Goal: Use online tool/utility: Utilize a website feature to perform a specific function

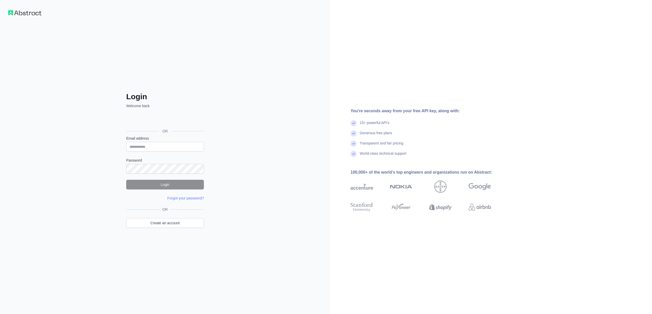
drag, startPoint x: 227, startPoint y: 200, endPoint x: 225, endPoint y: 202, distance: 3.4
click at [226, 201] on div "Login Welcome back OR Email address Password Login Forgot your password? Please…" at bounding box center [165, 157] width 330 height 314
click at [172, 221] on link "Create an account" at bounding box center [165, 223] width 78 height 10
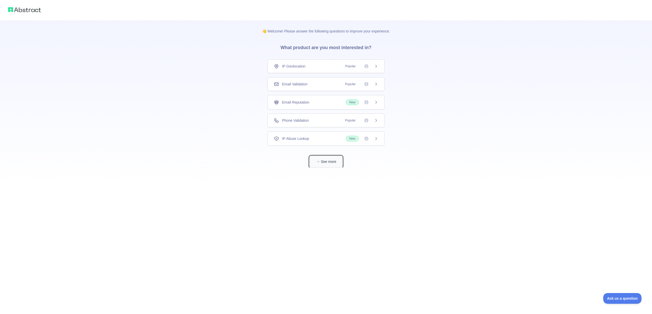
click at [330, 159] on button "See more" at bounding box center [325, 161] width 33 height 11
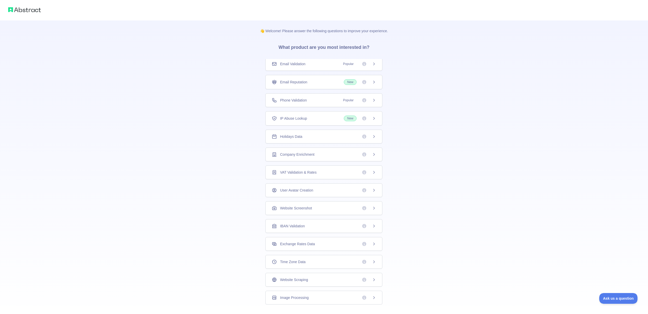
scroll to position [11, 0]
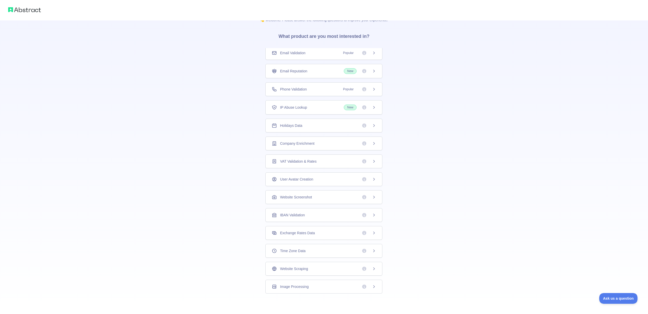
click at [303, 254] on div "Time Zone Data" at bounding box center [323, 251] width 117 height 14
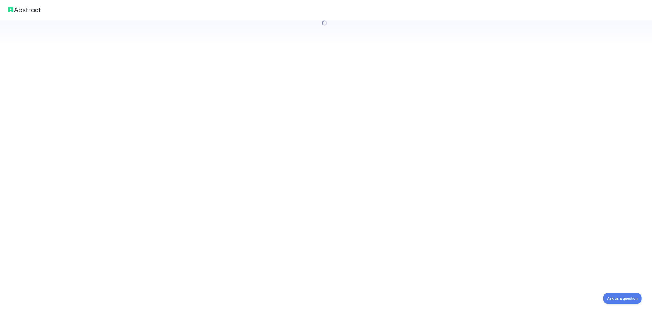
click at [364, 251] on div at bounding box center [326, 157] width 652 height 314
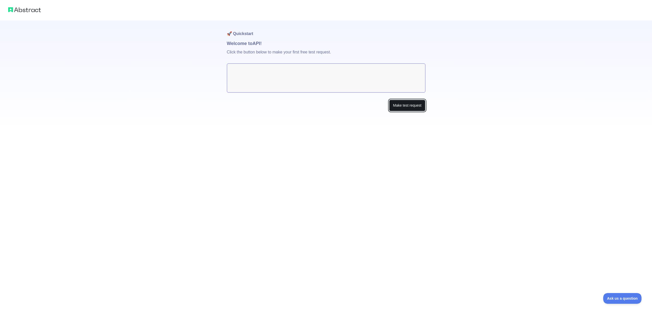
click at [411, 104] on button "Make test request" at bounding box center [407, 105] width 36 height 11
click at [404, 107] on button "Make test request" at bounding box center [407, 105] width 36 height 11
click at [276, 78] on textarea at bounding box center [326, 77] width 198 height 29
click at [347, 78] on textarea at bounding box center [326, 77] width 198 height 29
click at [398, 71] on textarea at bounding box center [326, 77] width 198 height 29
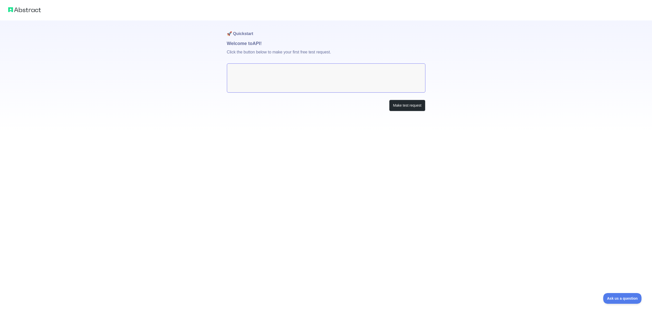
click at [399, 71] on textarea at bounding box center [326, 77] width 198 height 29
drag, startPoint x: 399, startPoint y: 71, endPoint x: 408, endPoint y: 96, distance: 27.0
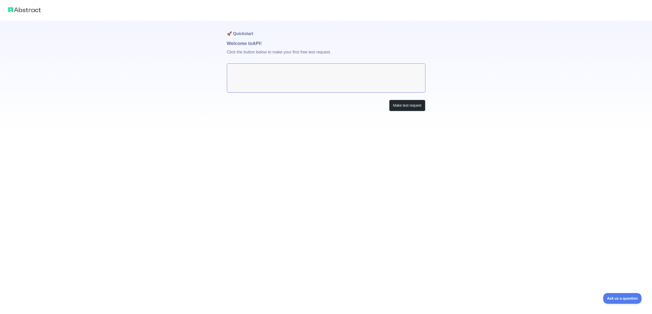
click at [400, 72] on textarea at bounding box center [326, 77] width 198 height 29
click at [406, 100] on button "Make test request" at bounding box center [407, 105] width 36 height 11
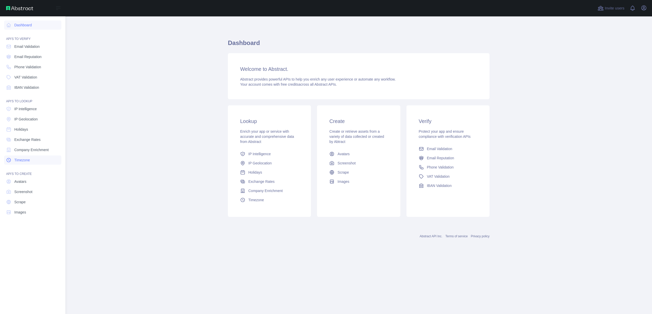
click at [22, 160] on span "Timezone" at bounding box center [22, 159] width 16 height 5
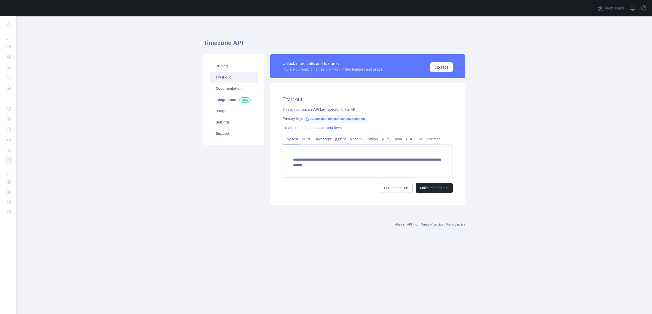
click at [365, 118] on span "122885493b1e48c2bac98287dbe8d7fa" at bounding box center [335, 119] width 64 height 8
click at [442, 189] on button "Make test request" at bounding box center [433, 188] width 37 height 10
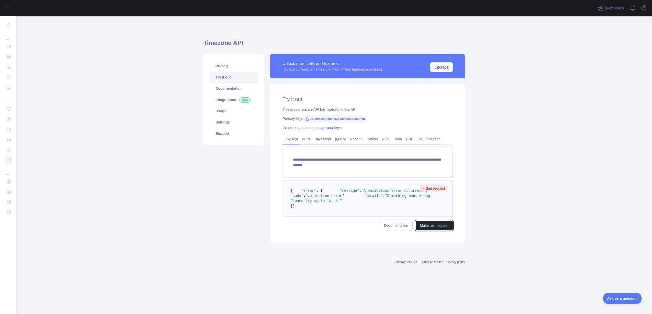
click at [431, 230] on button "Make test request" at bounding box center [433, 225] width 37 height 10
drag, startPoint x: 310, startPoint y: 118, endPoint x: 394, endPoint y: 115, distance: 83.8
click at [384, 120] on div "Primary Key: 122885493b1e48c2bac98287dbe8d7fa" at bounding box center [367, 118] width 170 height 5
click at [642, 8] on icon "button" at bounding box center [643, 8] width 6 height 6
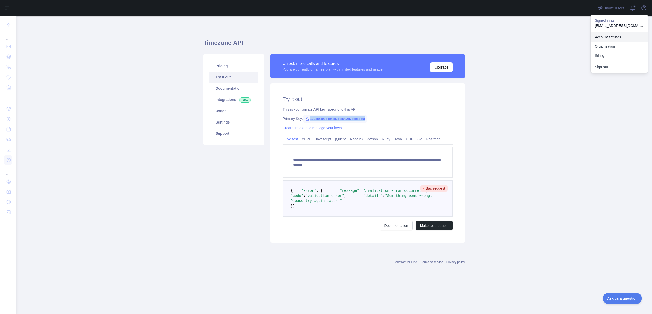
click at [618, 38] on link "Account settings" at bounding box center [618, 36] width 57 height 9
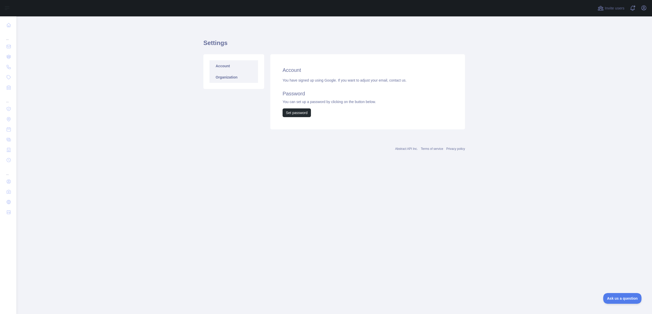
click at [230, 81] on link "Organization" at bounding box center [233, 76] width 49 height 11
click at [234, 68] on link "Account" at bounding box center [233, 65] width 49 height 11
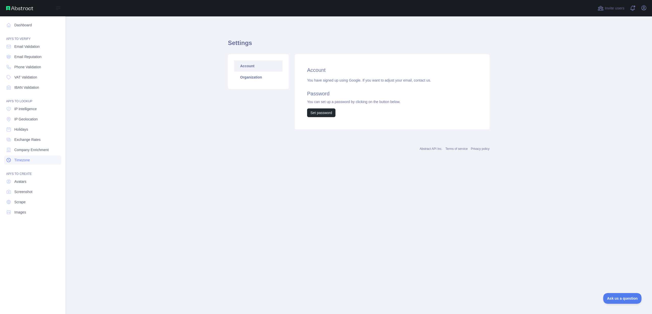
click at [31, 158] on link "Timezone" at bounding box center [32, 159] width 57 height 9
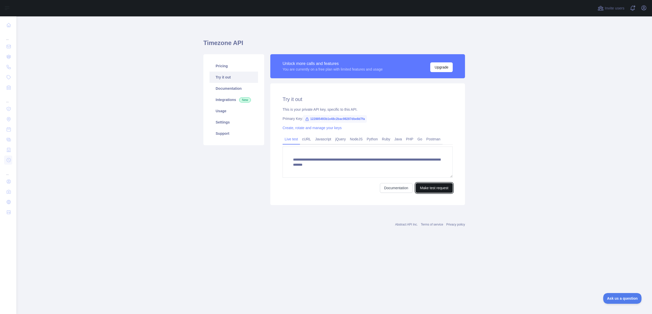
click at [433, 191] on button "Make test request" at bounding box center [433, 188] width 37 height 10
